Goal: Complete application form

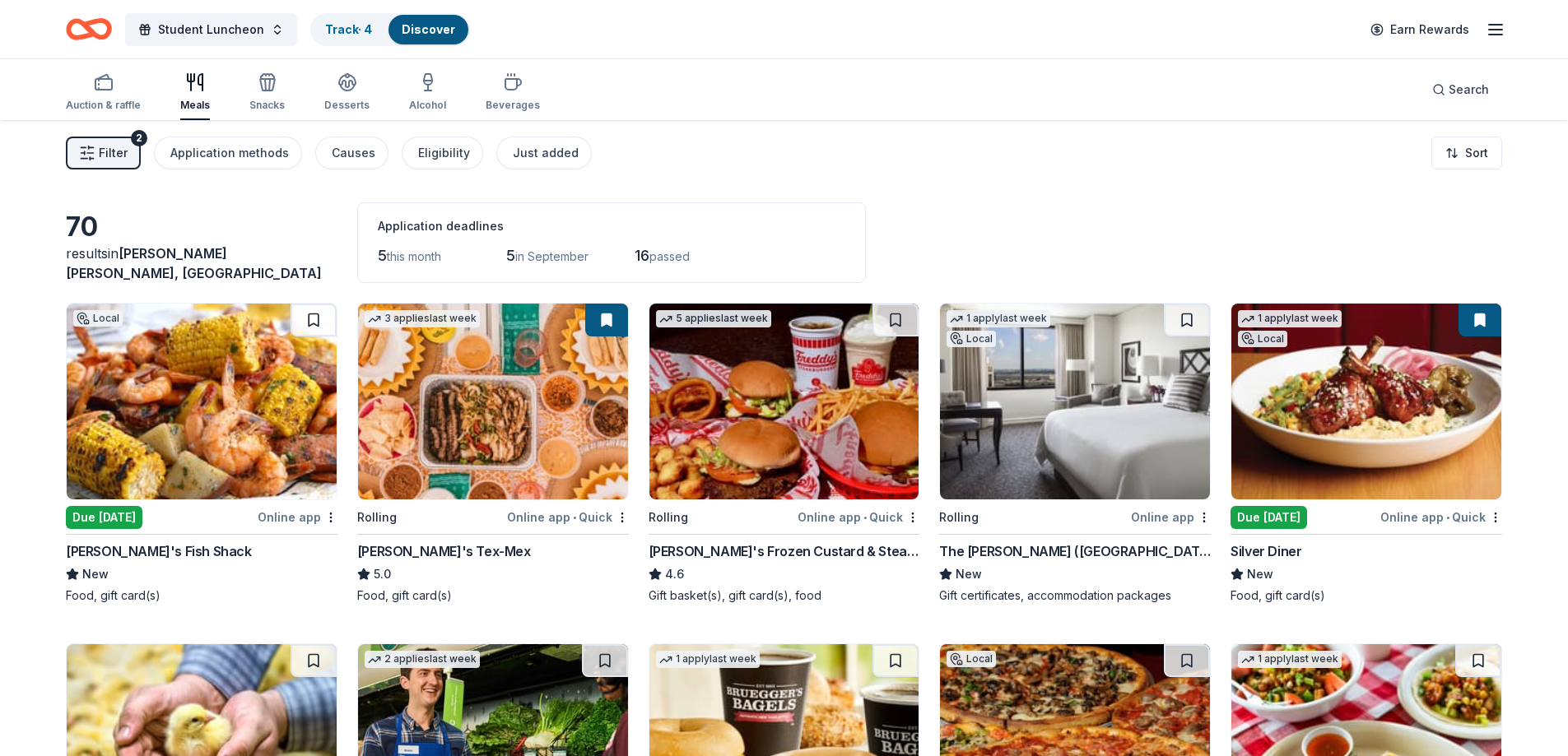
scroll to position [2153, 0]
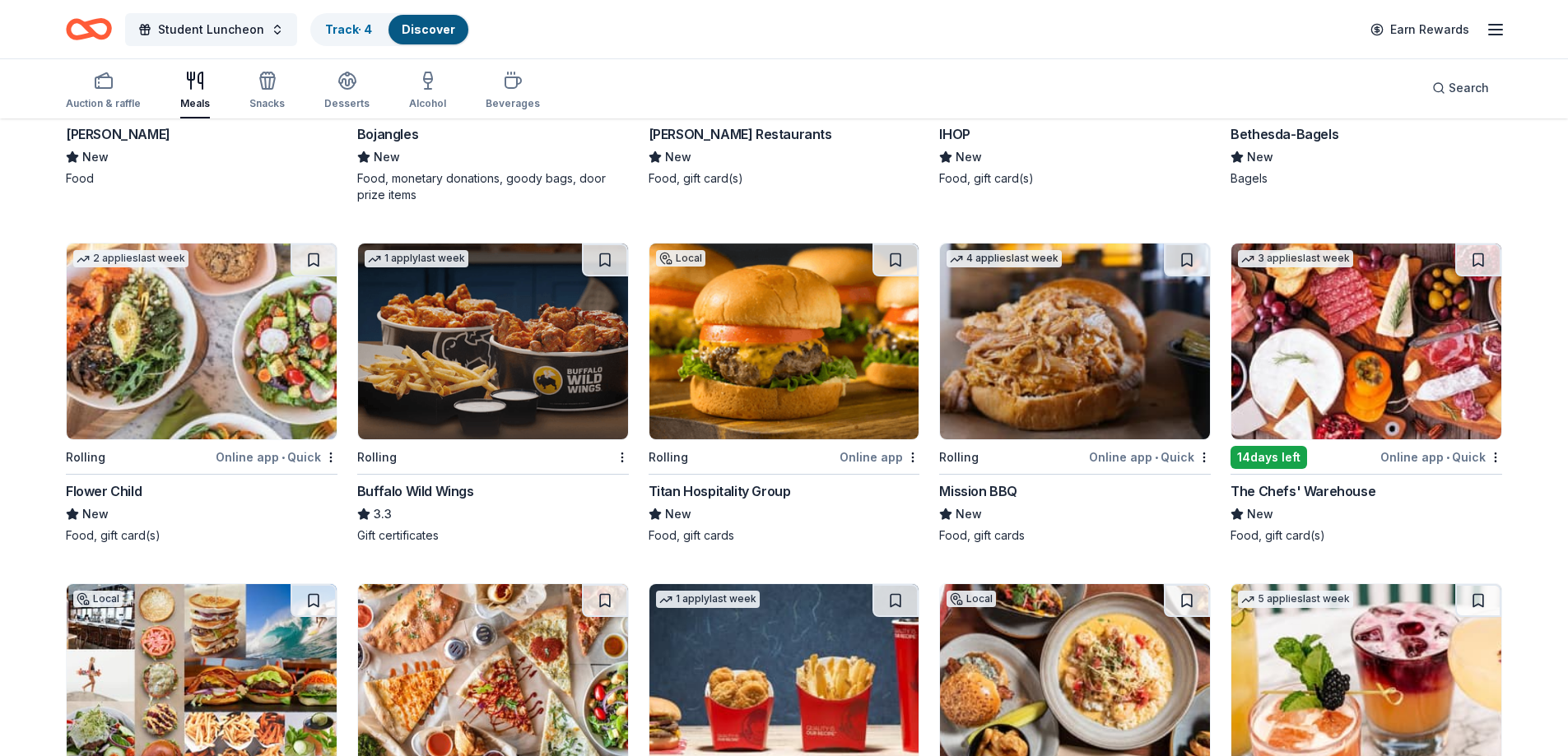
click at [772, 494] on div "Titan Hospitality Group" at bounding box center [720, 490] width 143 height 20
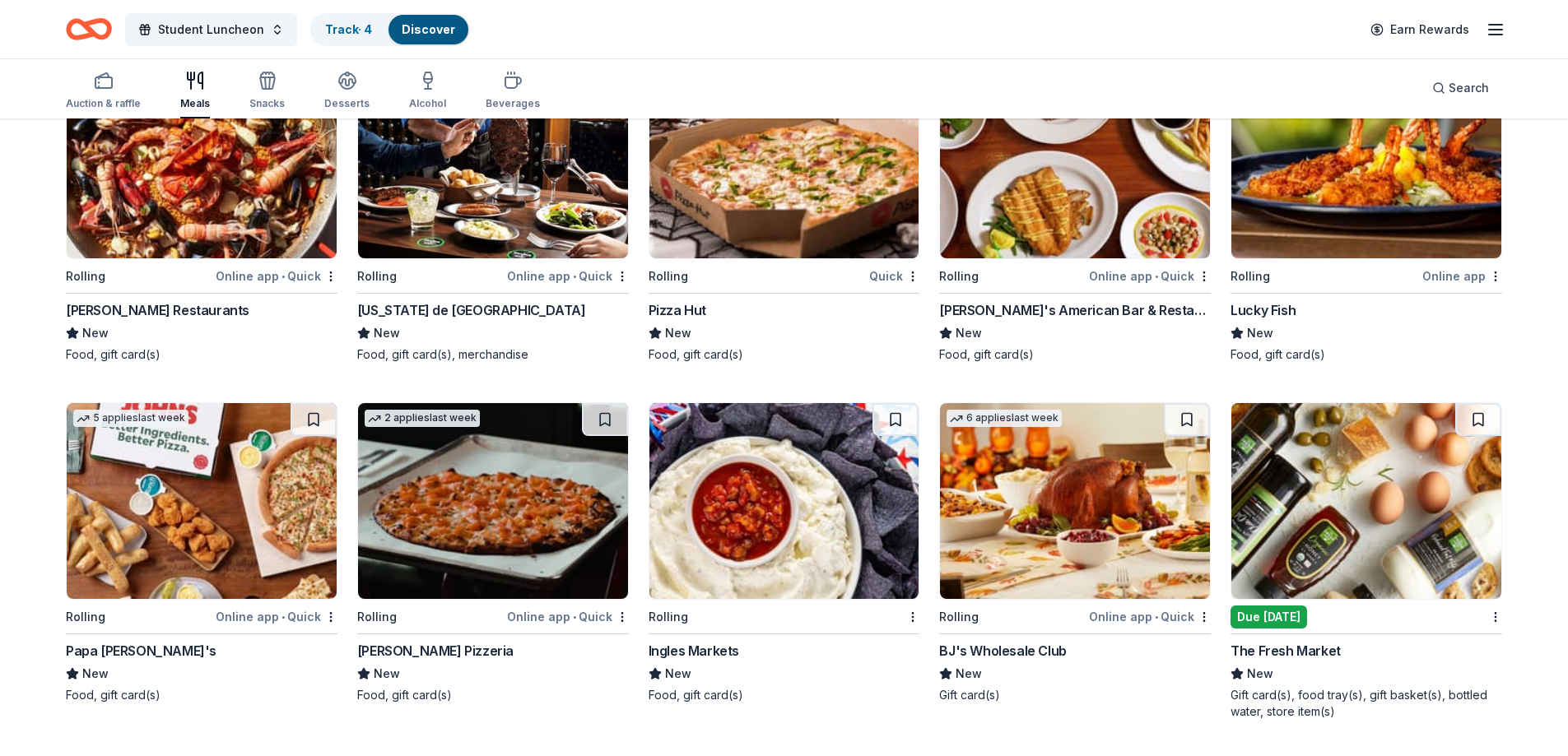
scroll to position [3800, 0]
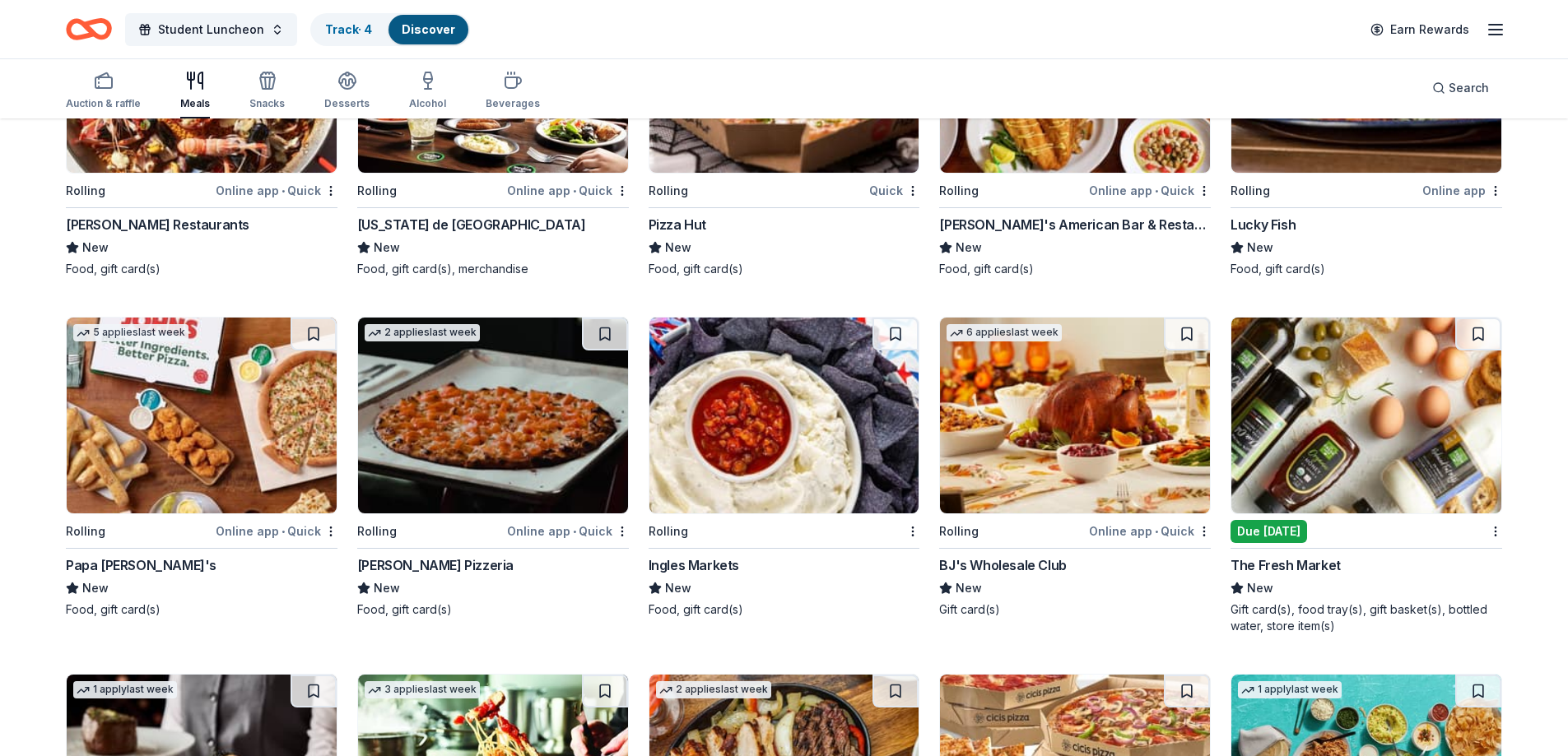
click at [880, 180] on div "Quick" at bounding box center [893, 190] width 50 height 20
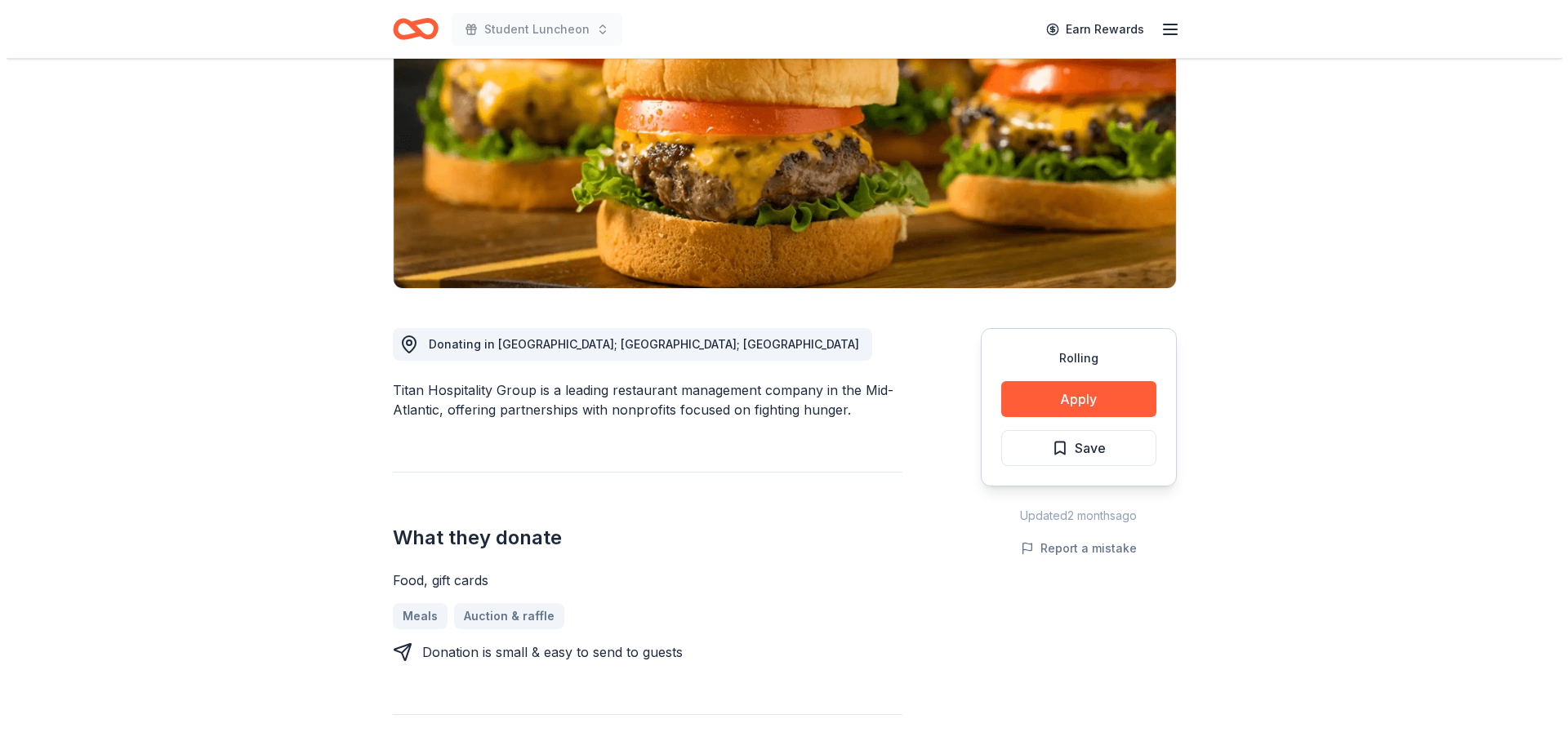
scroll to position [245, 0]
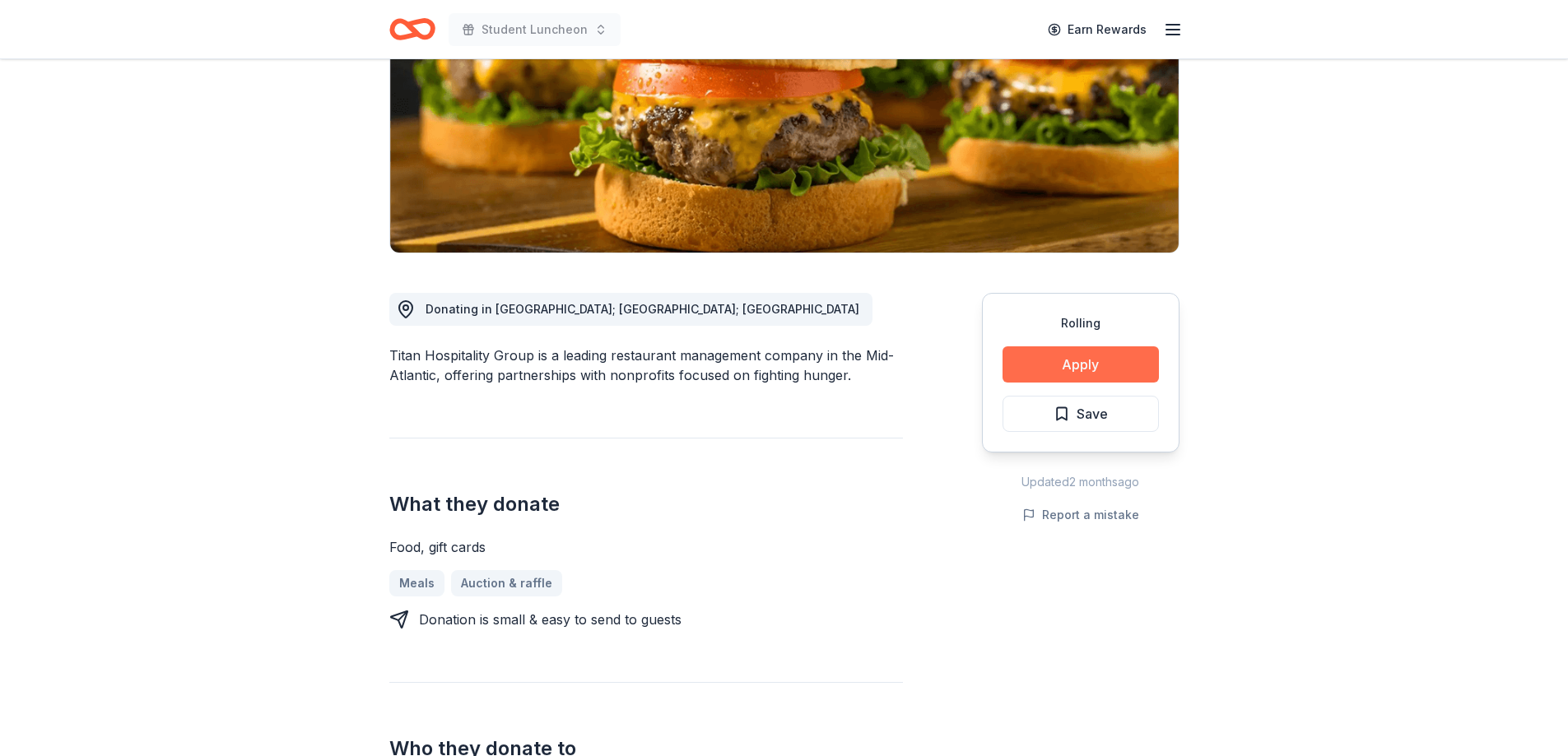
click at [1068, 369] on button "Apply" at bounding box center [1080, 364] width 156 height 36
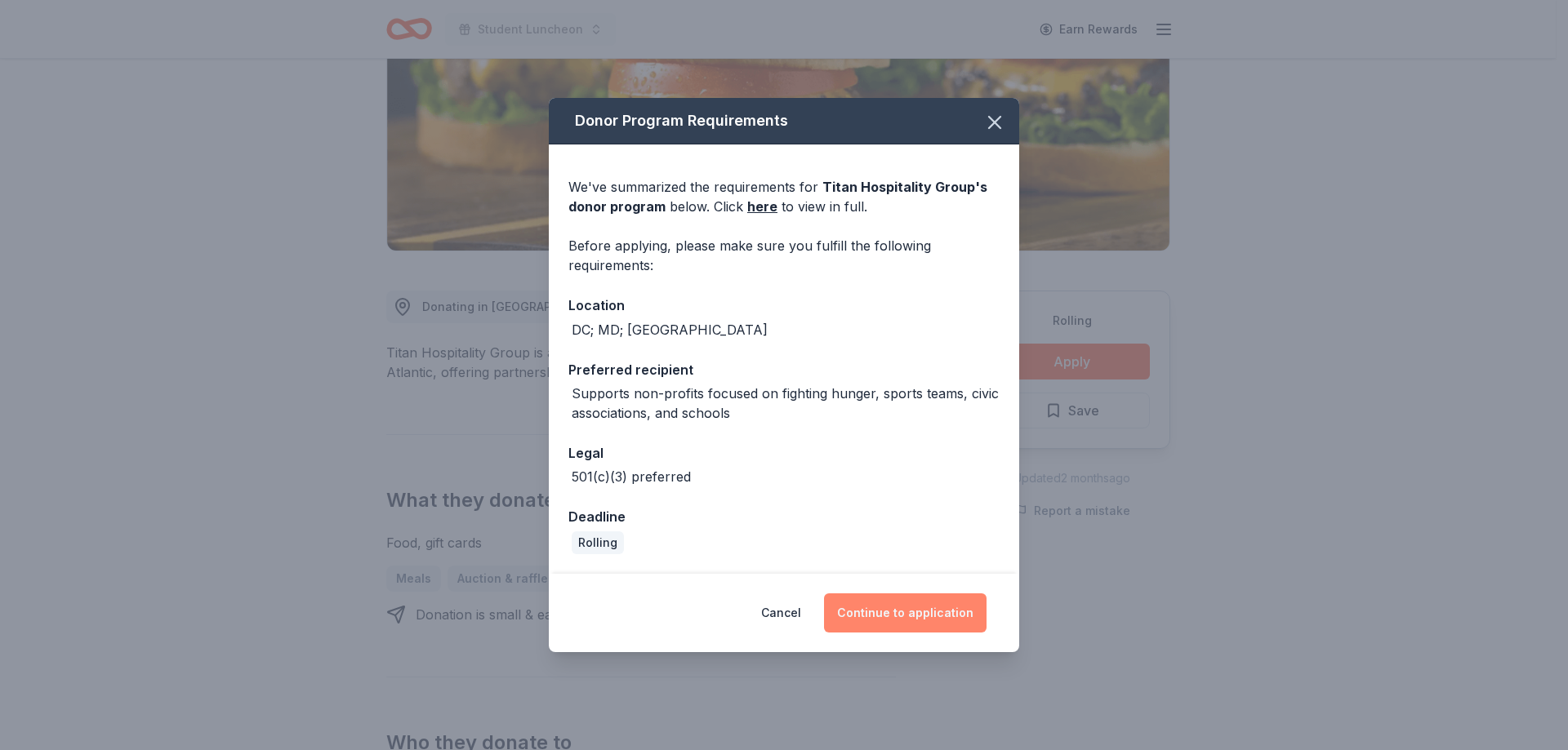
click at [888, 609] on button "Continue to application" at bounding box center [905, 613] width 163 height 40
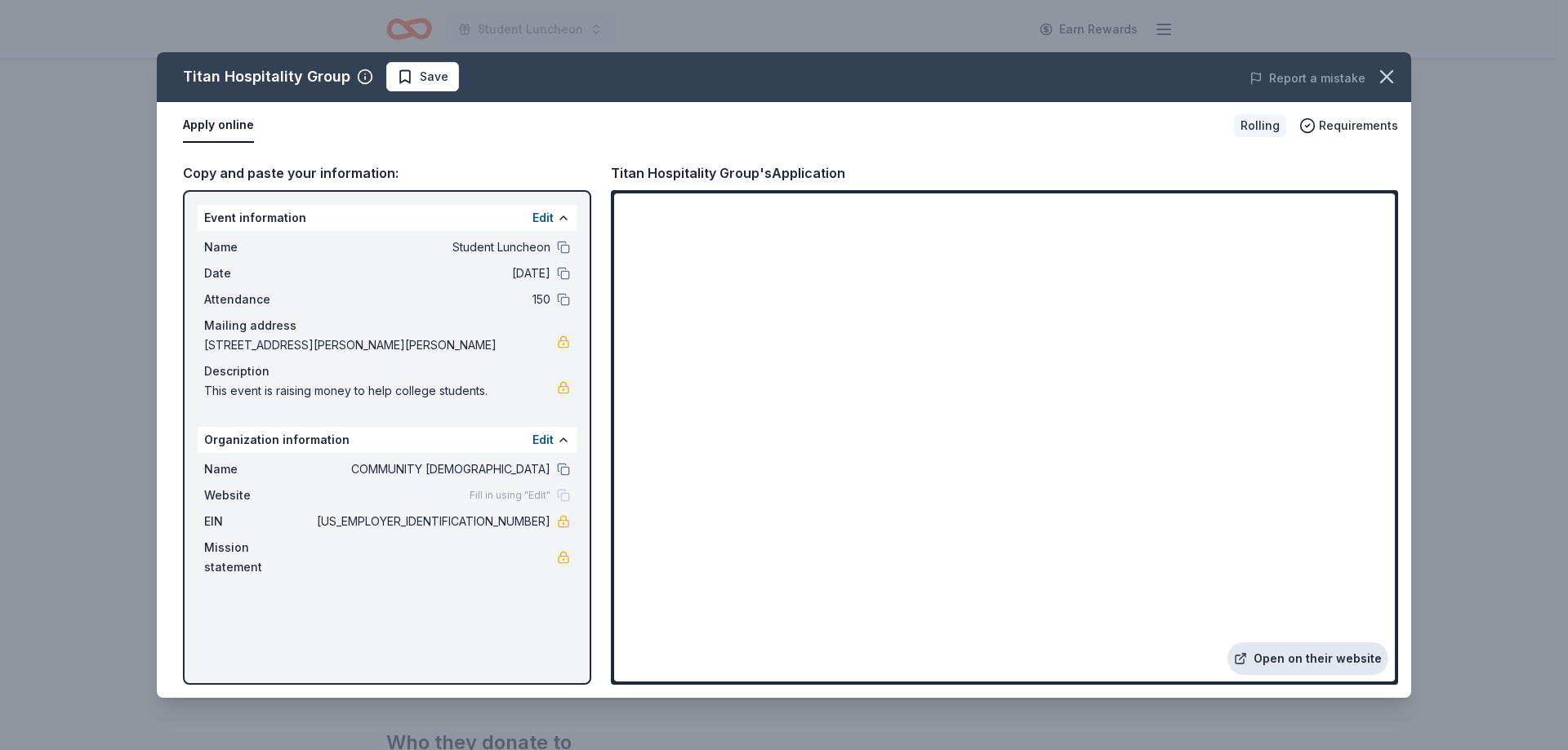
click at [1289, 659] on link "Open on their website" at bounding box center [1308, 658] width 161 height 33
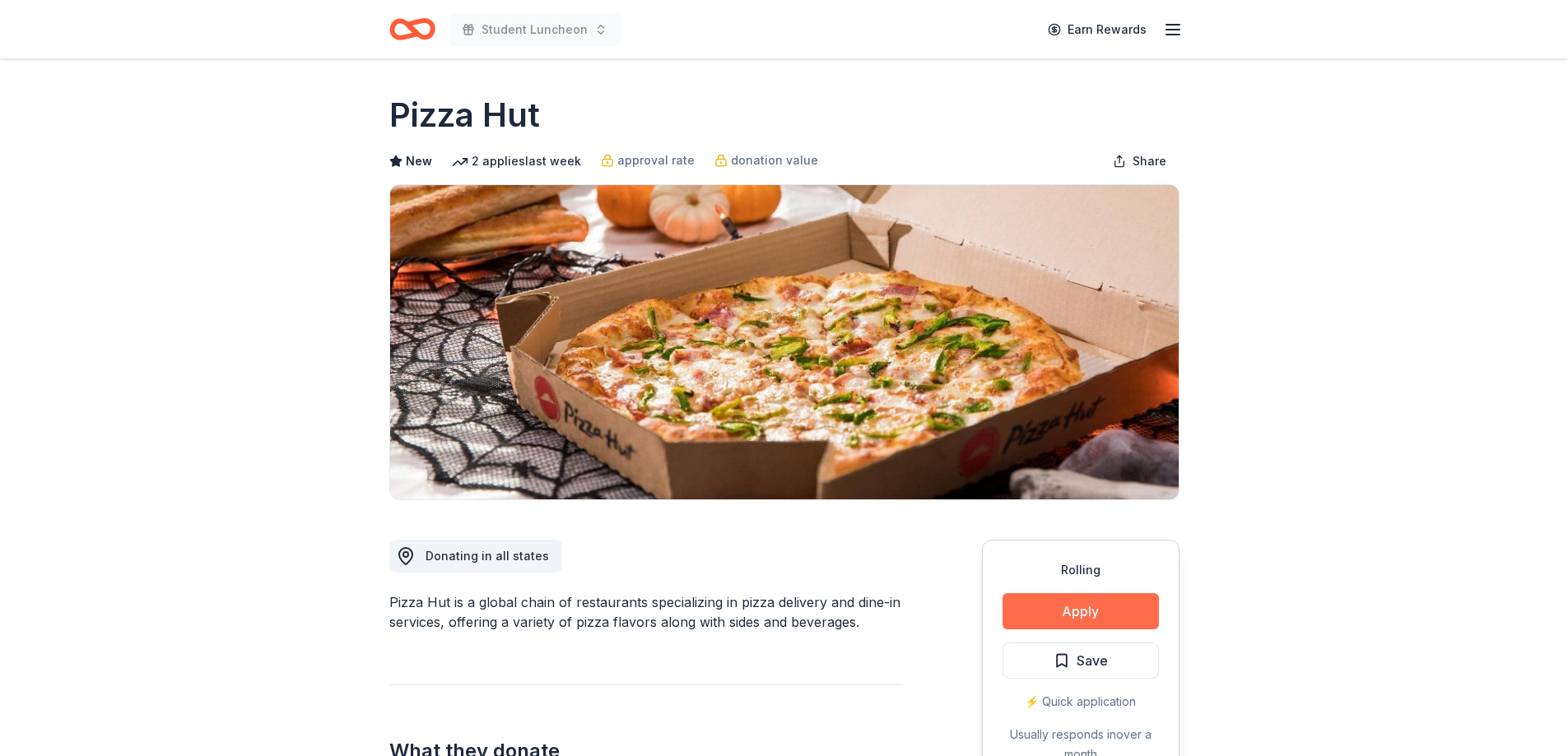
click at [1040, 612] on button "Apply" at bounding box center [1080, 611] width 156 height 36
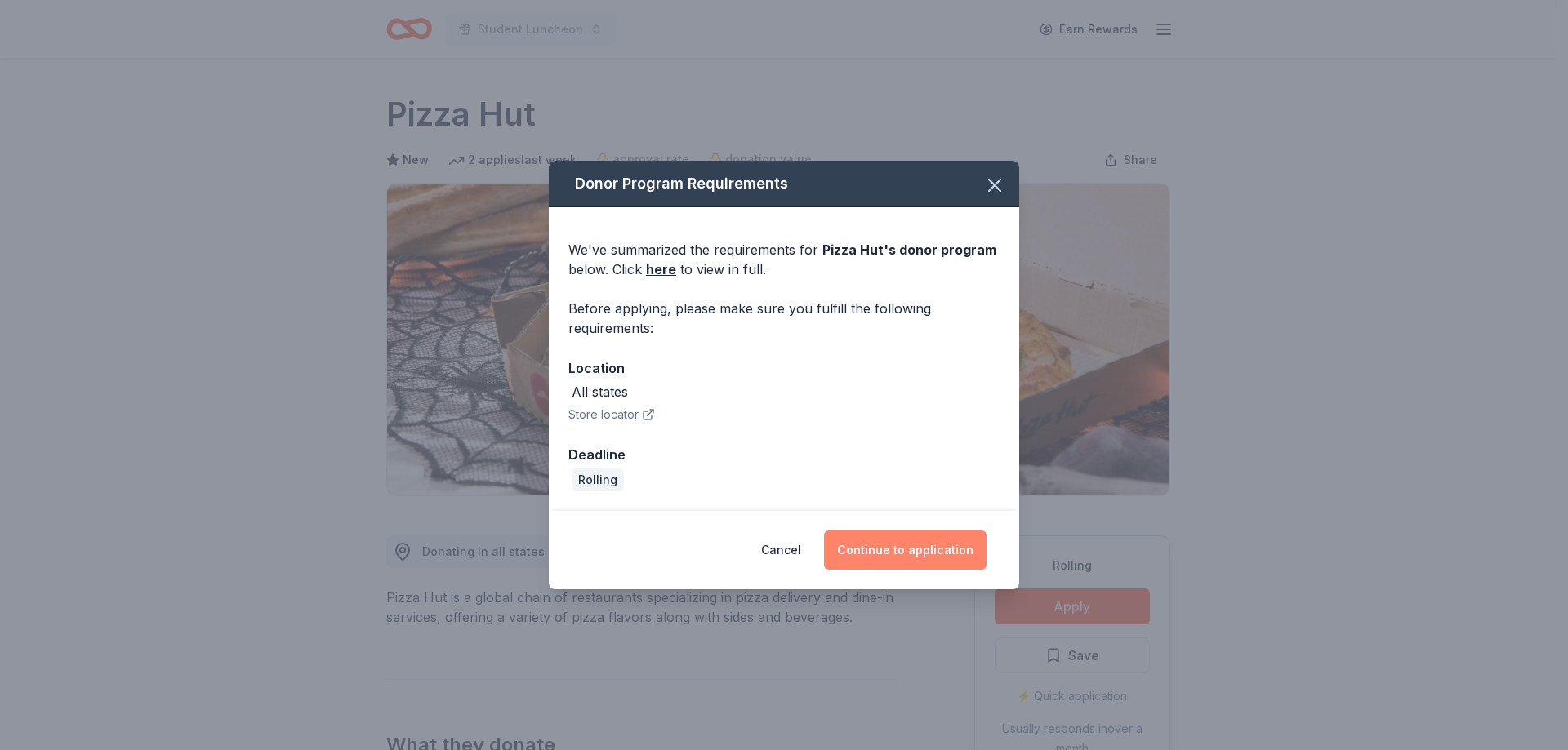
click at [905, 558] on button "Continue to application" at bounding box center [905, 550] width 163 height 40
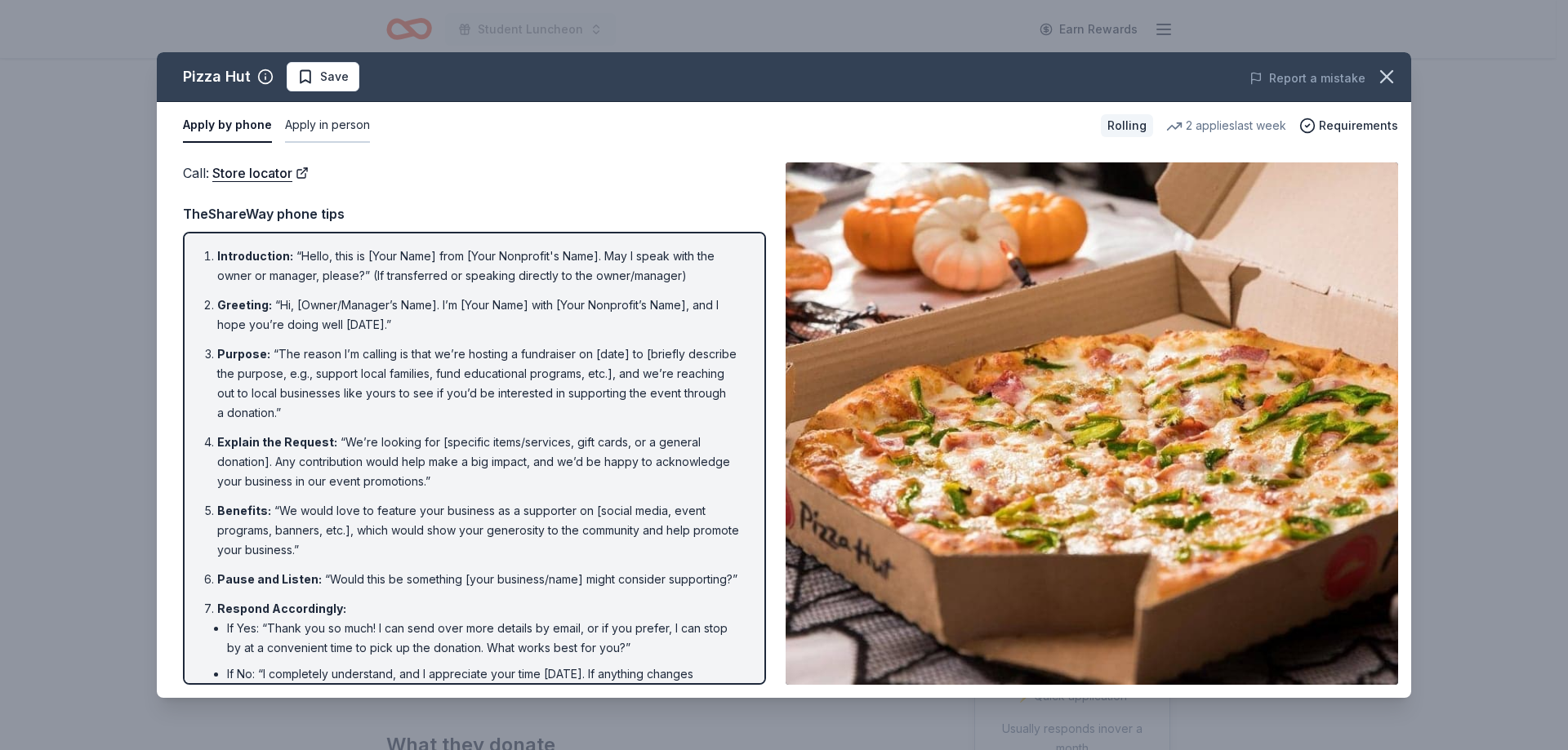
click at [357, 121] on button "Apply in person" at bounding box center [328, 125] width 85 height 35
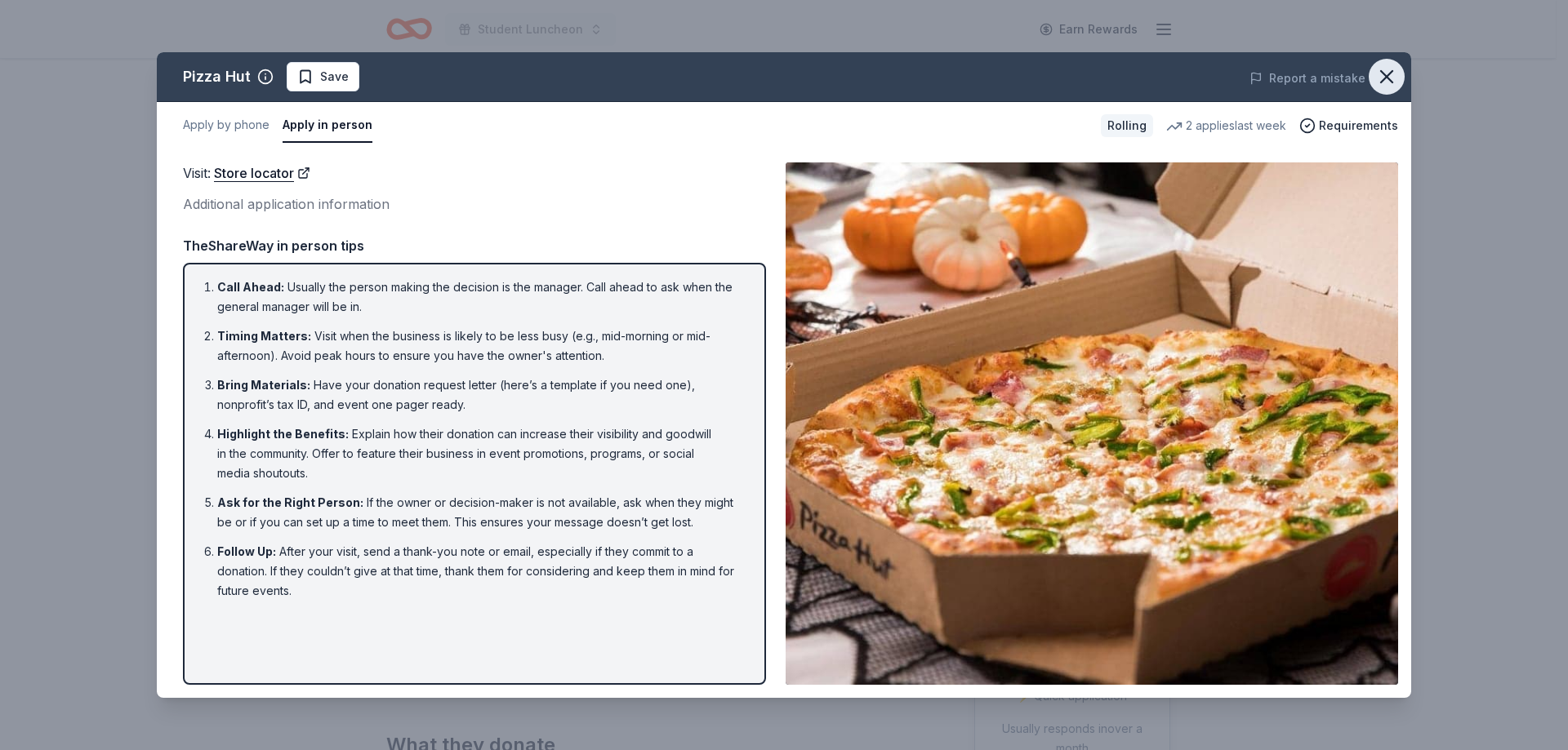
click at [1394, 77] on icon "button" at bounding box center [1386, 77] width 23 height 23
